Goal: Task Accomplishment & Management: Manage account settings

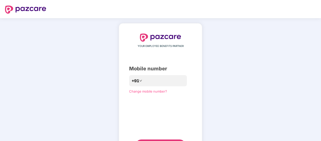
click at [88, 63] on div "YOUR EMPLOYEE BENEFITS PARTNER Mobile number +91 Change mobile number? Send OTP" at bounding box center [160, 92] width 321 height 148
click at [148, 81] on input "number" at bounding box center [164, 81] width 41 height 8
type input "**********"
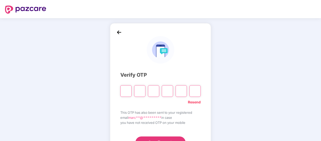
type input "*"
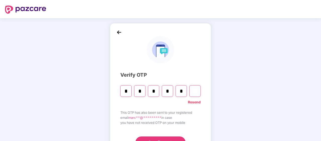
type input "*"
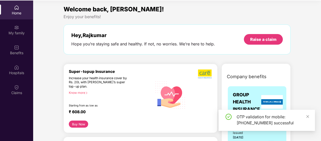
scroll to position [28, 0]
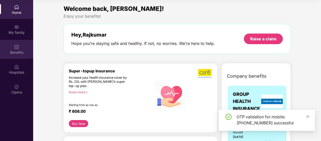
click at [18, 52] on div "Benefits" at bounding box center [16, 52] width 33 height 5
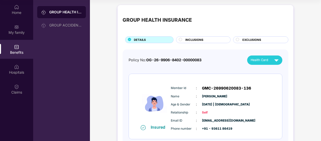
scroll to position [29, 0]
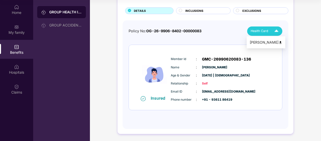
click at [276, 31] on img at bounding box center [276, 31] width 9 height 9
click at [279, 42] on img at bounding box center [281, 42] width 4 height 4
